Goal: Obtain resource: Obtain resource

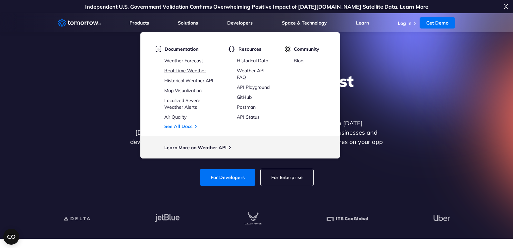
click at [190, 72] on link "Real-Time Weather" at bounding box center [185, 71] width 42 height 6
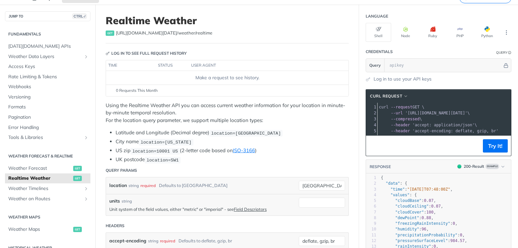
scroll to position [29, 0]
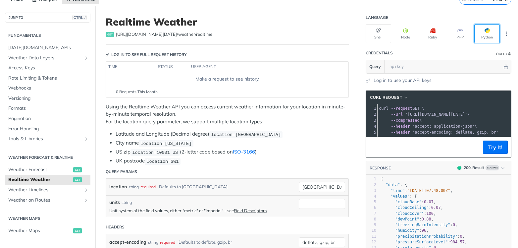
click at [481, 37] on button "Python" at bounding box center [488, 33] width 26 height 19
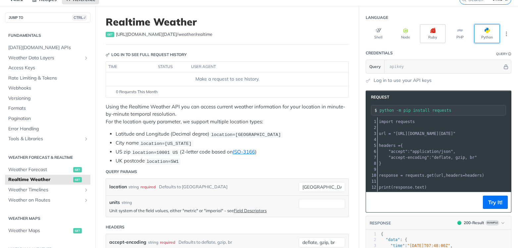
scroll to position [0, 0]
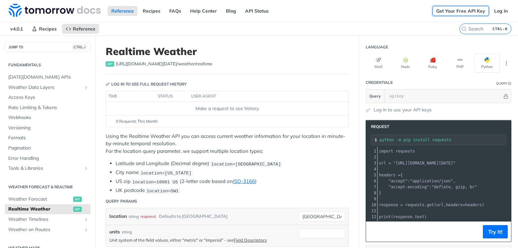
click at [463, 13] on link "Get Your Free API Key" at bounding box center [461, 11] width 56 height 10
